Goal: Information Seeking & Learning: Learn about a topic

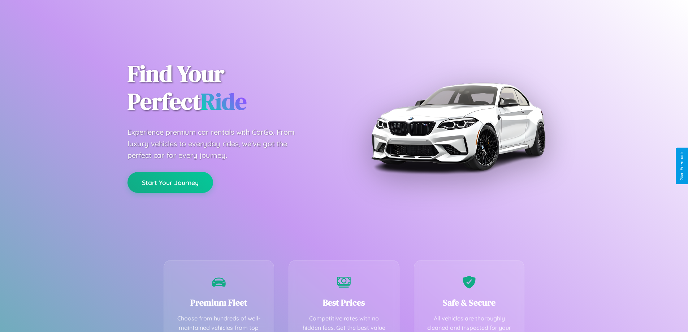
scroll to position [211, 0]
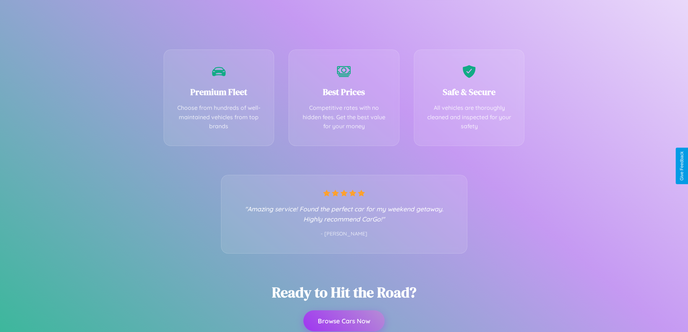
click at [344, 321] on button "Browse Cars Now" at bounding box center [343, 320] width 81 height 21
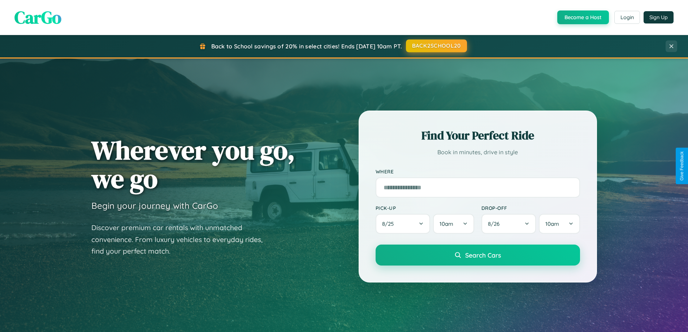
click at [436, 46] on button "BACK2SCHOOL20" at bounding box center [436, 45] width 61 height 13
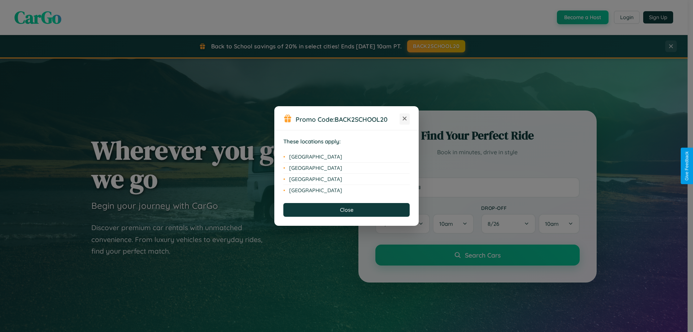
click at [405, 119] on icon at bounding box center [405, 119] width 4 height 4
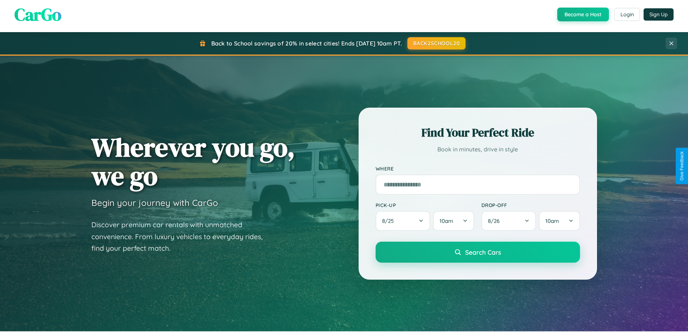
scroll to position [311, 0]
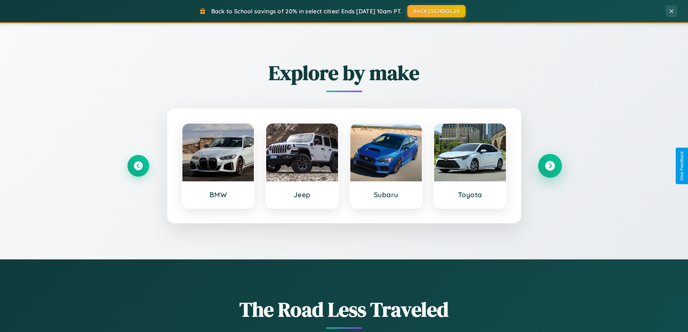
click at [550, 166] on icon at bounding box center [550, 166] width 10 height 10
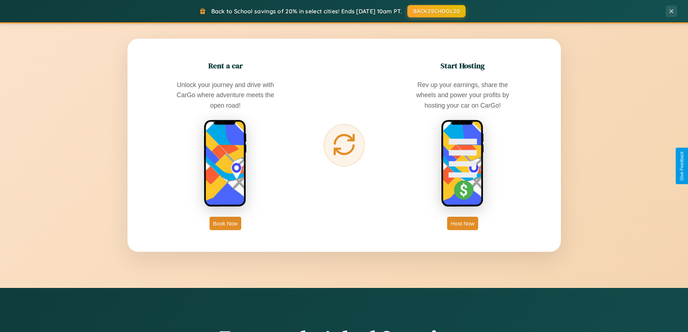
scroll to position [1389, 0]
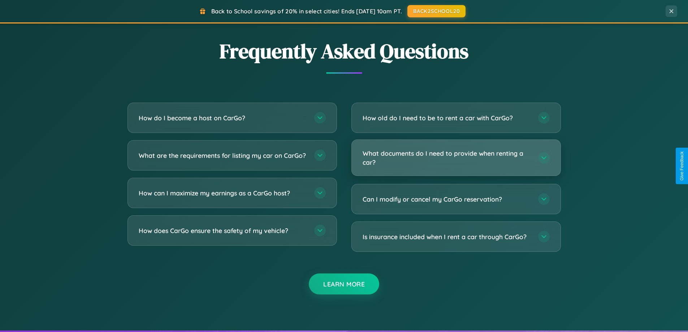
click at [456, 157] on h3 "What documents do I need to provide when renting a car?" at bounding box center [447, 158] width 168 height 18
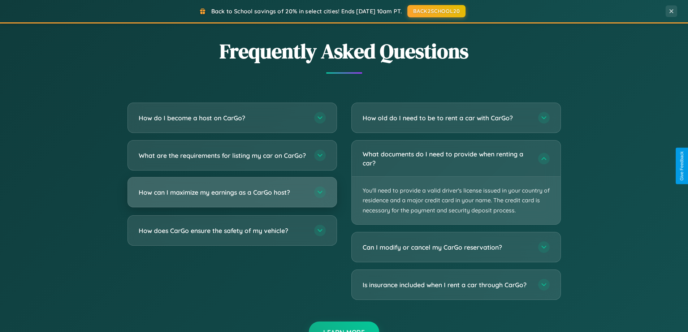
click at [232, 197] on h3 "How can I maximize my earnings as a CarGo host?" at bounding box center [223, 192] width 168 height 9
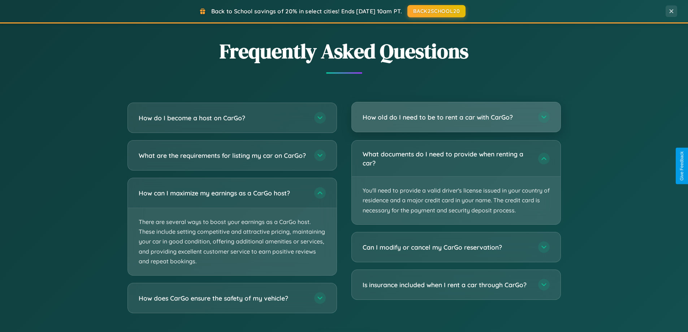
click at [456, 117] on h3 "How old do I need to be to rent a car with CarGo?" at bounding box center [447, 117] width 168 height 9
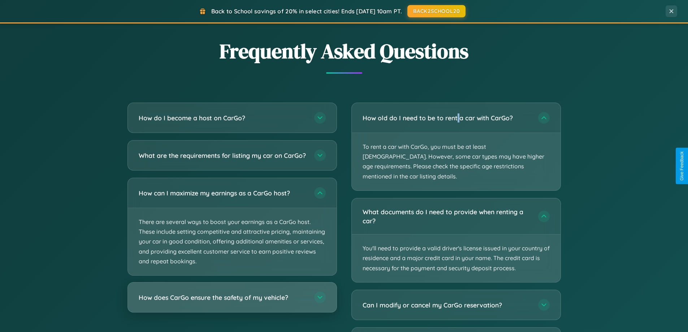
click at [232, 302] on h3 "How does CarGo ensure the safety of my vehicle?" at bounding box center [223, 297] width 168 height 9
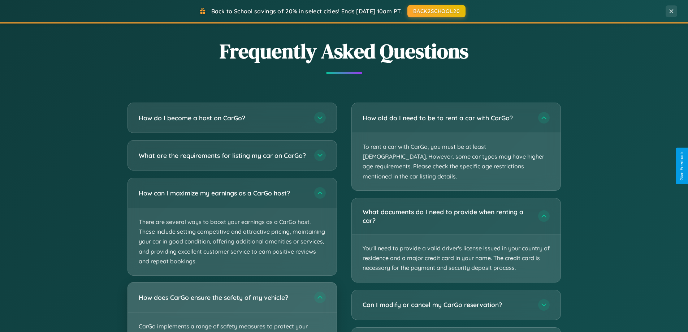
click at [232, 310] on div "How does CarGo ensure the safety of my vehicle?" at bounding box center [232, 297] width 209 height 30
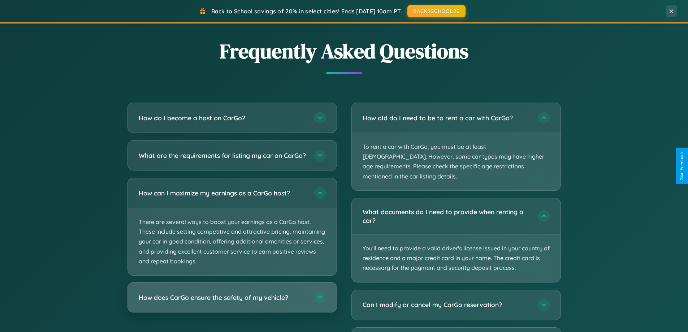
click at [232, 302] on h3 "How does CarGo ensure the safety of my vehicle?" at bounding box center [223, 297] width 168 height 9
